Goal: Check status: Check status

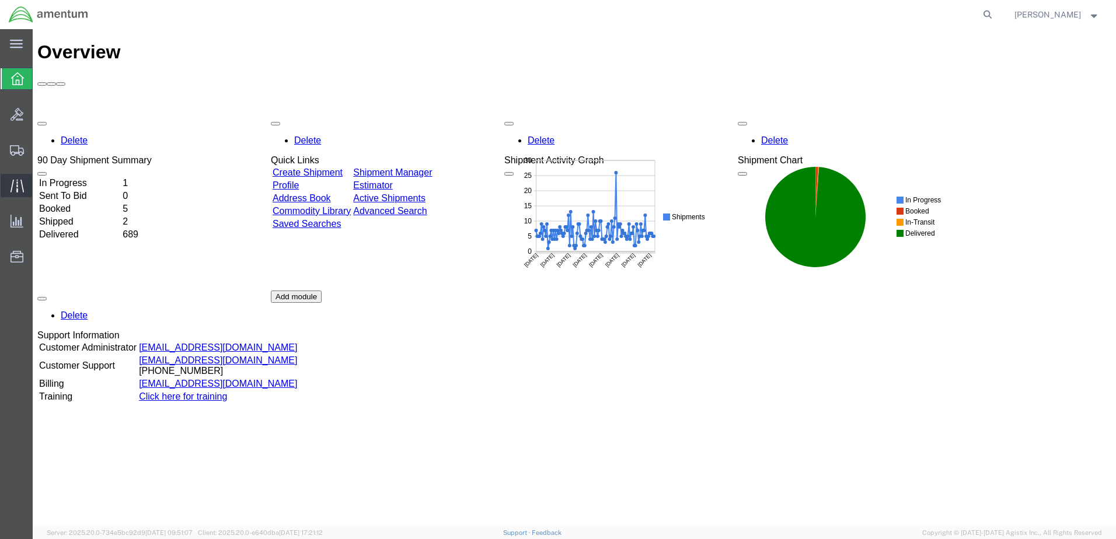
click at [17, 191] on icon at bounding box center [16, 185] width 13 height 13
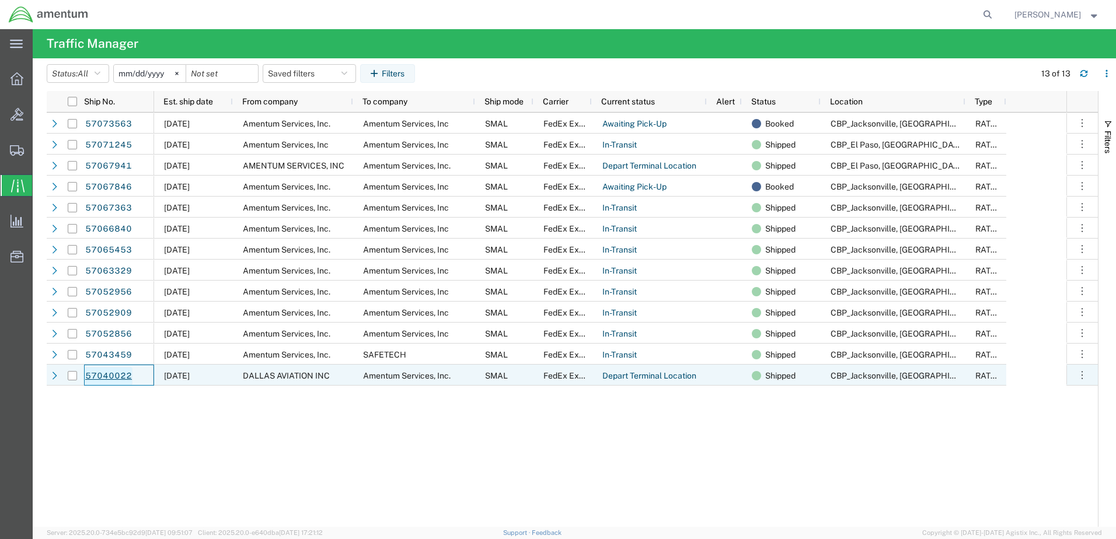
click at [103, 378] on link "57040022" at bounding box center [109, 376] width 48 height 19
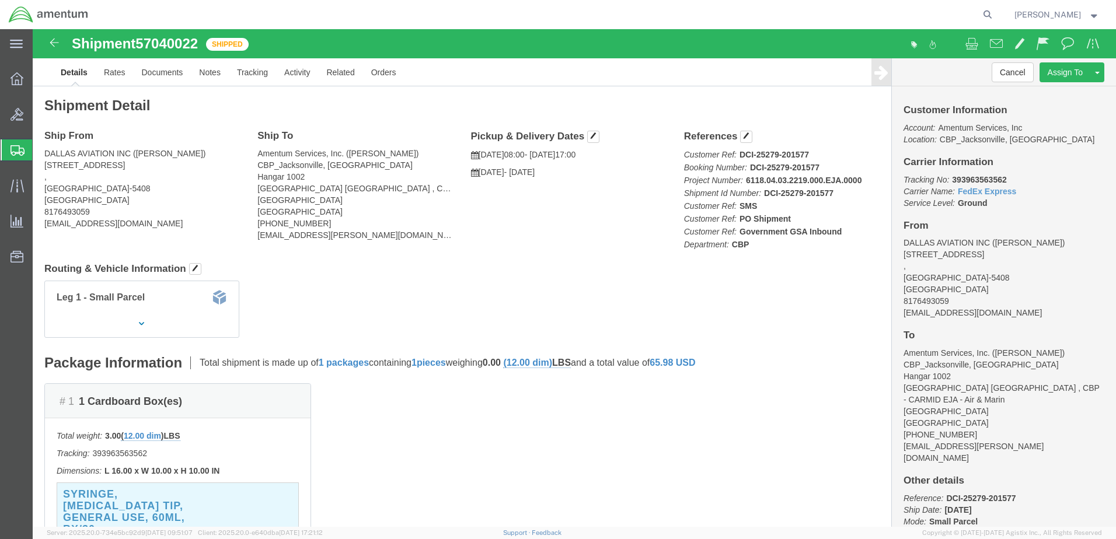
click at [1092, 15] on strong "button" at bounding box center [1094, 14] width 11 height 4
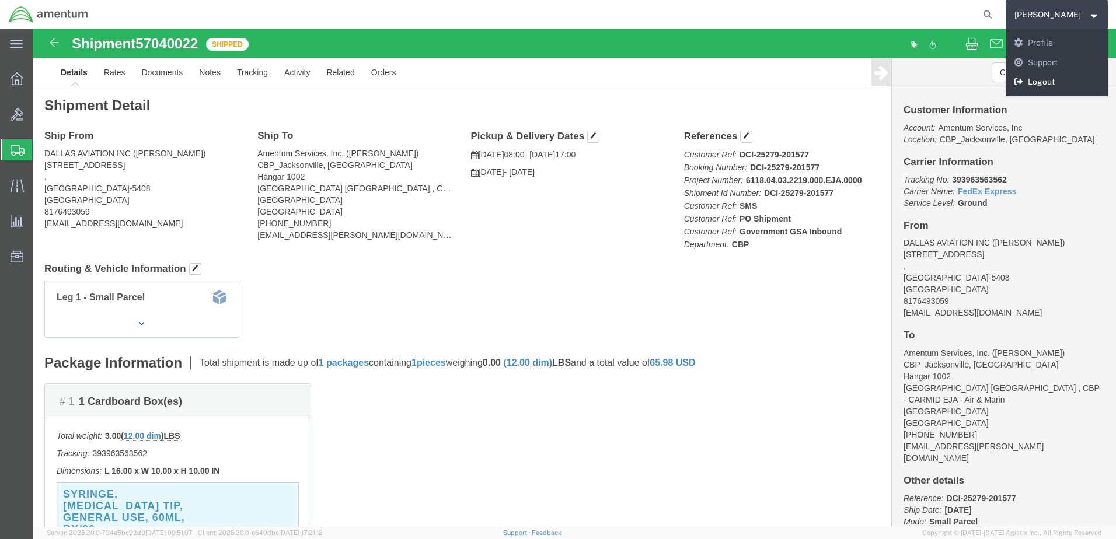
click at [1071, 80] on link "Logout" at bounding box center [1057, 82] width 103 height 20
